Goal: Answer question/provide support: Share knowledge or assist other users

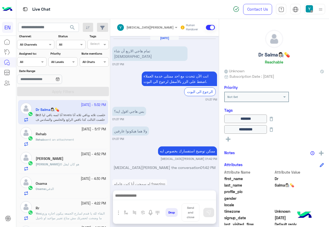
scroll to position [63, 0]
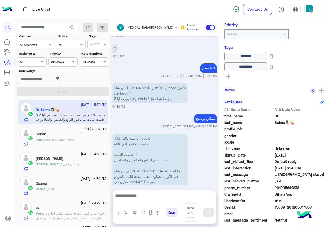
click at [29, 59] on input "text" at bounding box center [26, 61] width 12 height 5
click at [98, 81] on div "Date Range" at bounding box center [63, 77] width 94 height 16
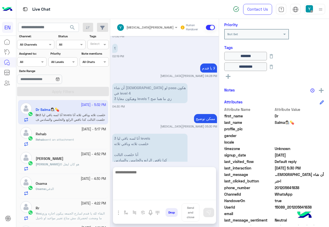
click at [146, 193] on textarea at bounding box center [164, 184] width 103 height 31
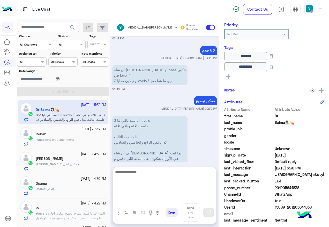
scroll to position [407, 0]
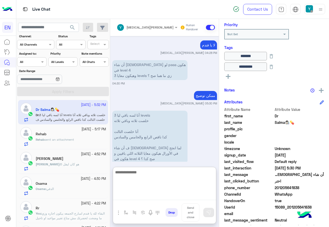
click at [163, 182] on textarea at bounding box center [164, 184] width 103 height 31
type textarea "**********"
drag, startPoint x: 157, startPoint y: 196, endPoint x: 236, endPoint y: 196, distance: 78.7
click at [236, 196] on mat-drawer-container "[MEDICAL_DATA][PERSON_NAME] Human Handover [DATE] تمام هاجي الاربع أن شاء الله …" at bounding box center [219, 124] width 219 height 210
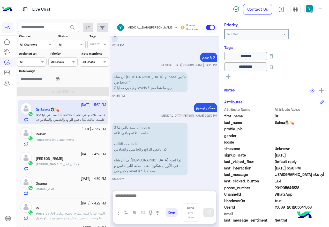
click at [29, 63] on input "text" at bounding box center [26, 61] width 12 height 5
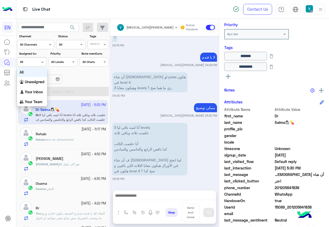
scroll to position [384, 0]
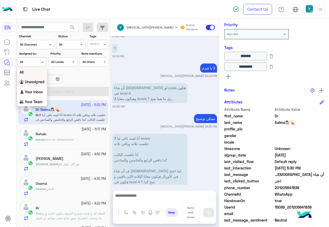
click at [30, 78] on div "Unassigned" at bounding box center [32, 82] width 30 height 10
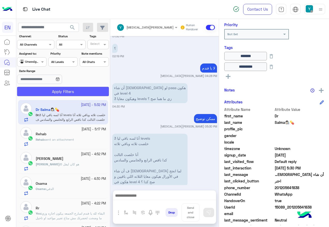
click at [34, 87] on button "Apply Filters" at bounding box center [63, 91] width 92 height 9
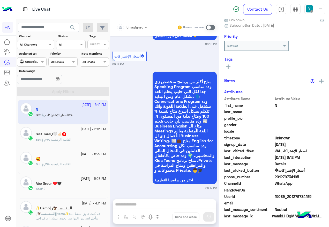
scroll to position [52, 0]
